Goal: Task Accomplishment & Management: Use online tool/utility

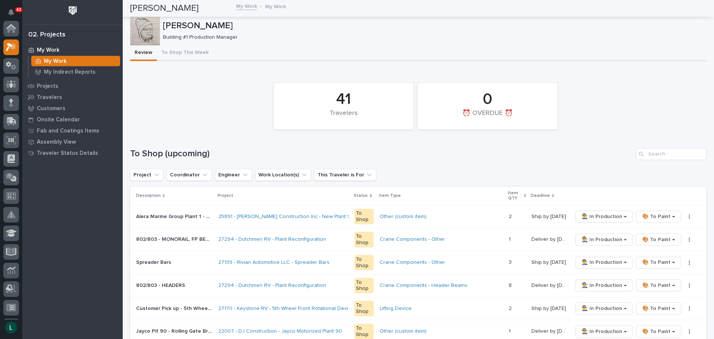
scroll to position [19, 0]
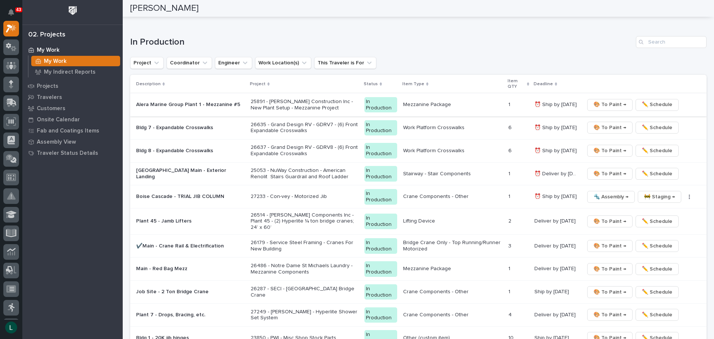
click at [599, 104] on span "🎨 To Paint →" at bounding box center [609, 104] width 33 height 9
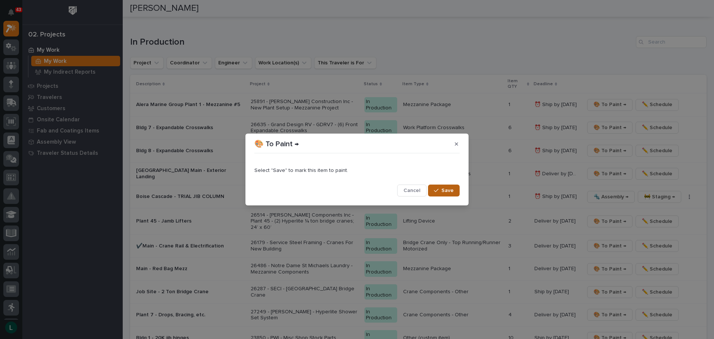
click at [447, 190] on span "Save" at bounding box center [447, 190] width 12 height 7
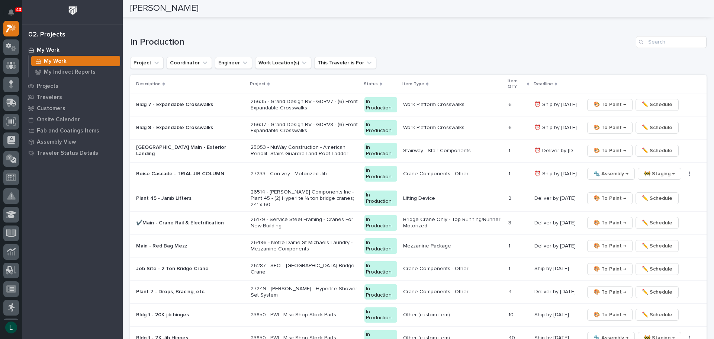
scroll to position [657, 0]
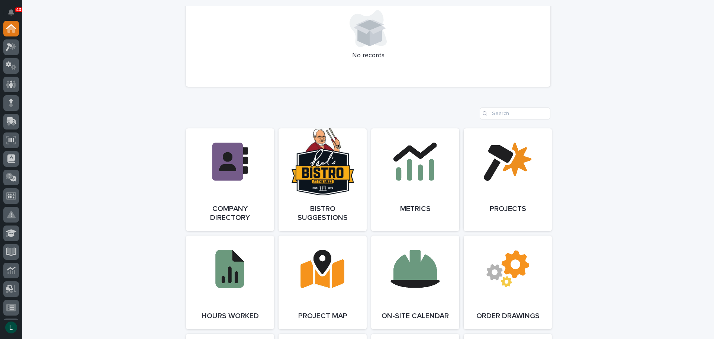
scroll to position [334, 0]
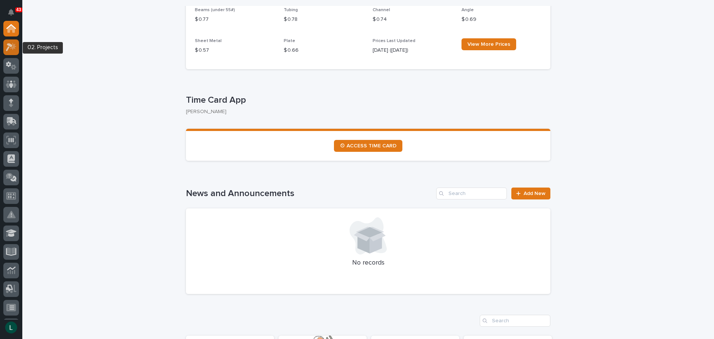
click at [12, 43] on icon at bounding box center [11, 47] width 11 height 9
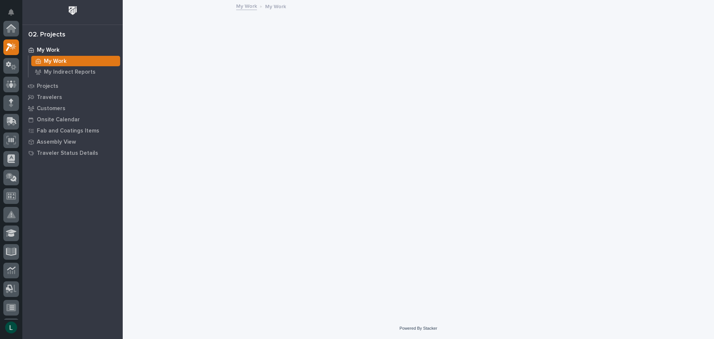
scroll to position [19, 0]
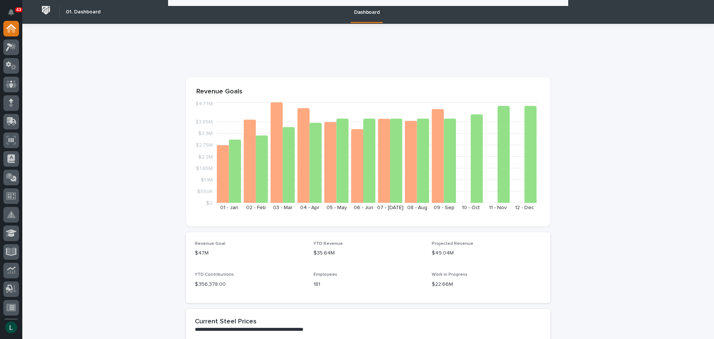
scroll to position [966, 0]
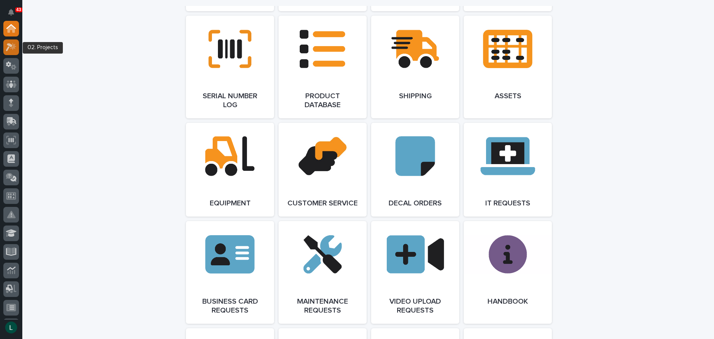
click at [13, 44] on icon at bounding box center [11, 47] width 11 height 9
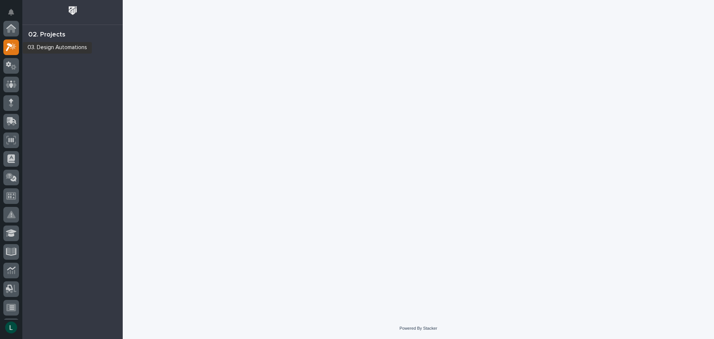
scroll to position [19, 0]
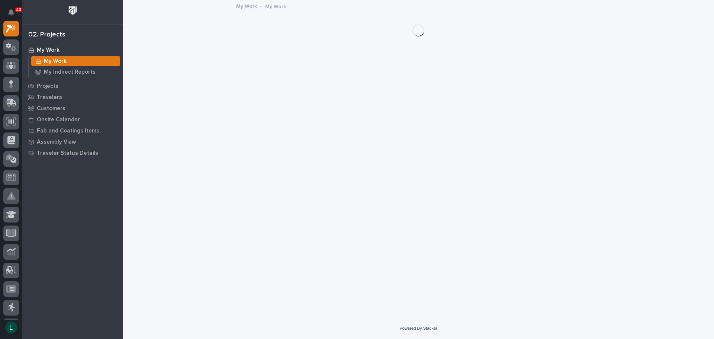
click at [56, 58] on p "My Work" at bounding box center [55, 61] width 23 height 7
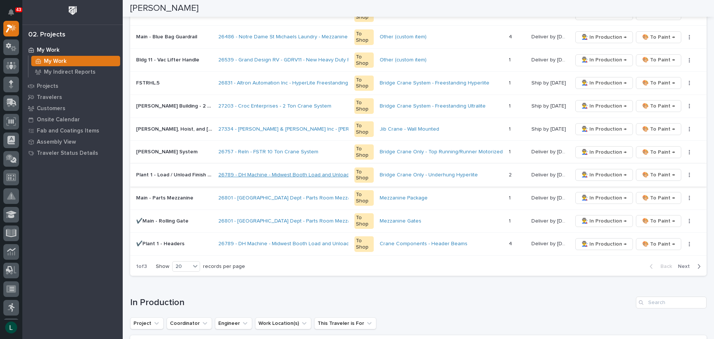
scroll to position [446, 0]
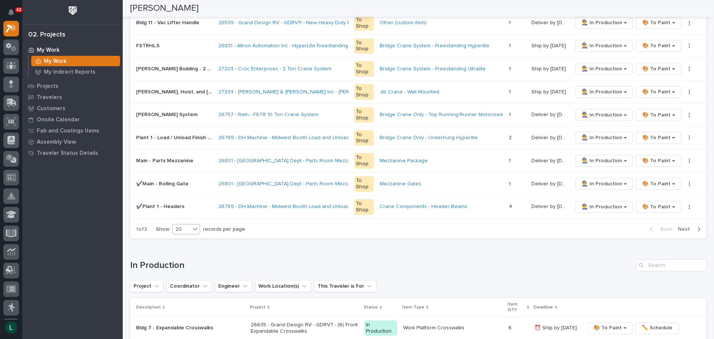
click at [185, 227] on div "20" at bounding box center [181, 229] width 18 height 8
click at [190, 255] on div "30" at bounding box center [186, 256] width 27 height 9
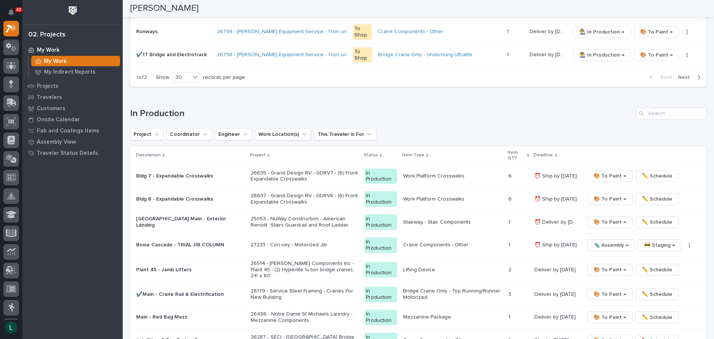
scroll to position [855, 0]
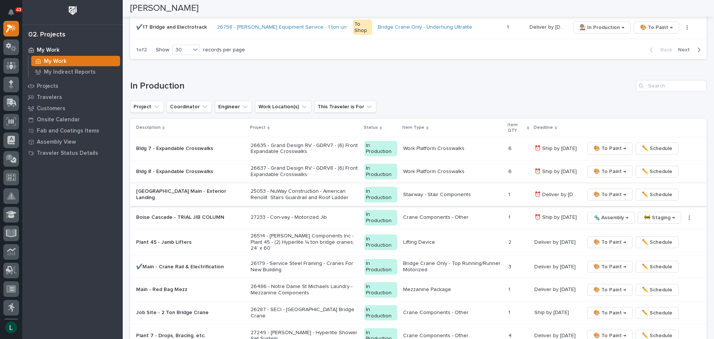
click at [600, 192] on span "🎨 To Paint →" at bounding box center [609, 194] width 33 height 9
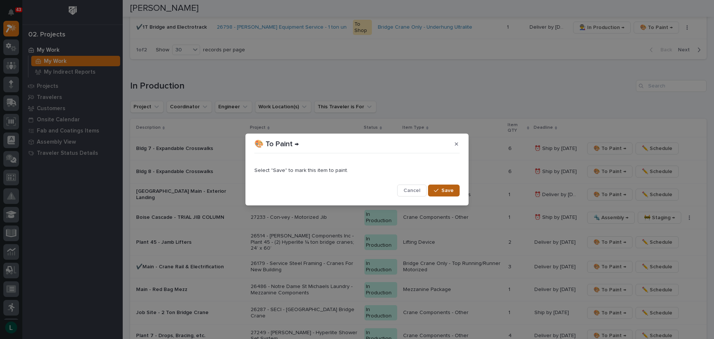
click at [441, 190] on div "button" at bounding box center [437, 190] width 7 height 5
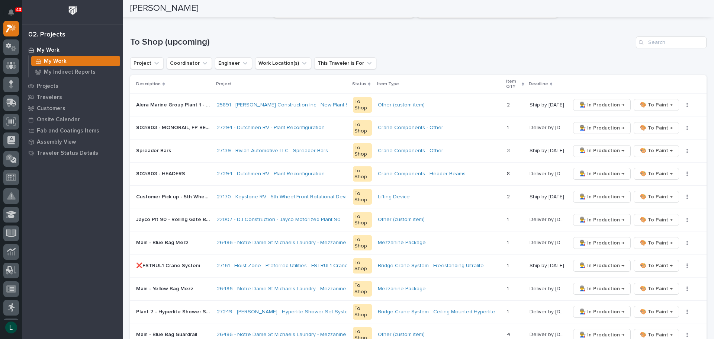
scroll to position [0, 0]
